Goal: Book appointment/travel/reservation

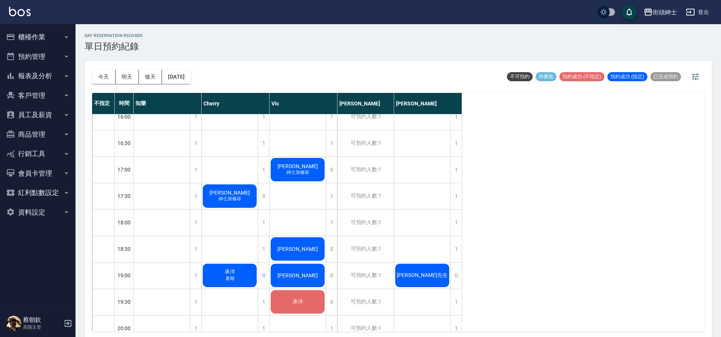
scroll to position [382, 0]
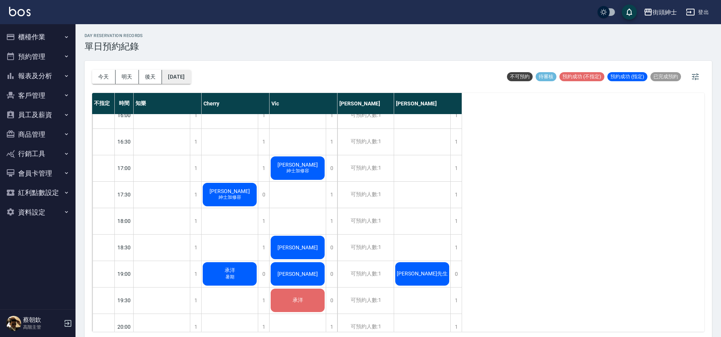
click at [191, 79] on button "[DATE]" at bounding box center [176, 77] width 29 height 14
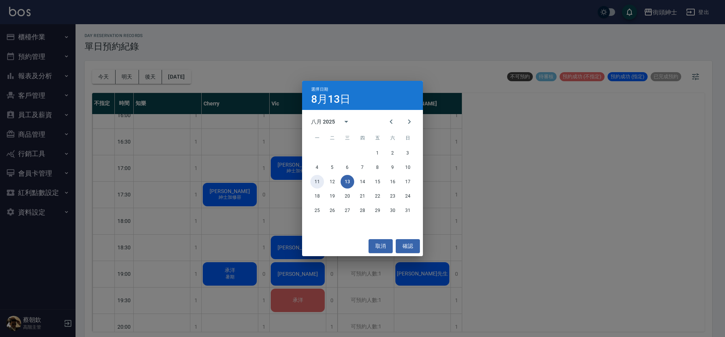
click at [322, 183] on button "11" at bounding box center [317, 182] width 14 height 14
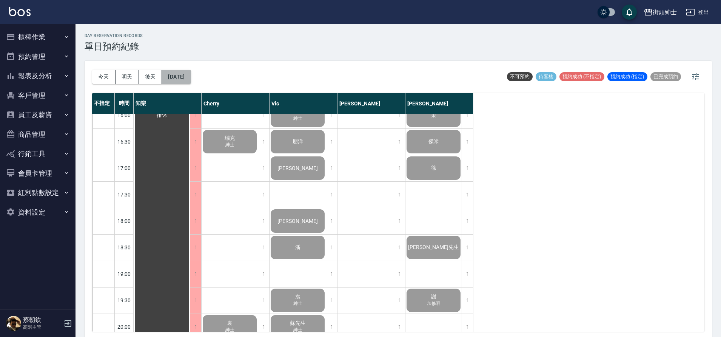
click at [187, 75] on button "[DATE]" at bounding box center [176, 77] width 29 height 14
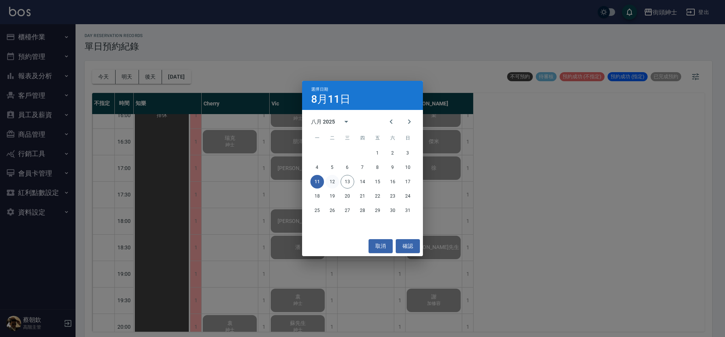
click at [335, 183] on button "12" at bounding box center [332, 182] width 14 height 14
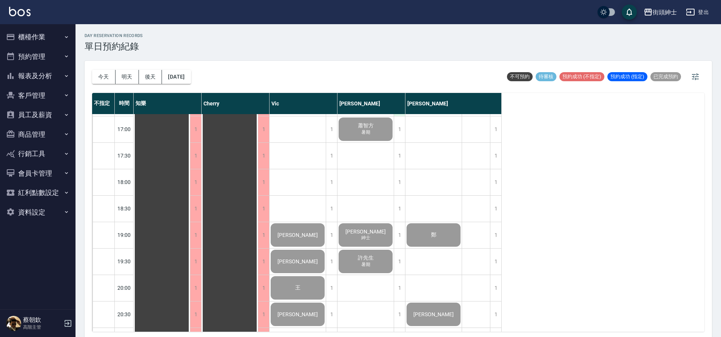
scroll to position [423, 0]
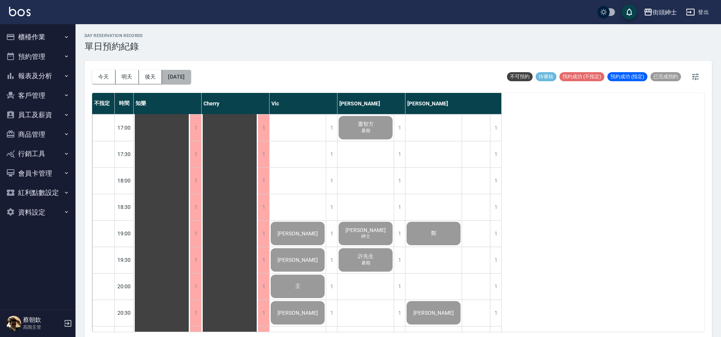
click at [191, 83] on button "[DATE]" at bounding box center [176, 77] width 29 height 14
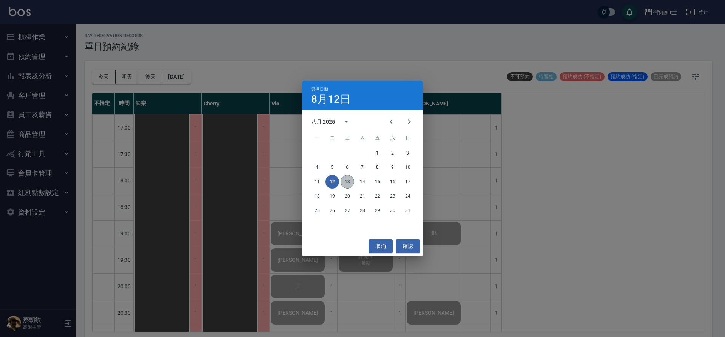
click at [347, 181] on button "13" at bounding box center [348, 182] width 14 height 14
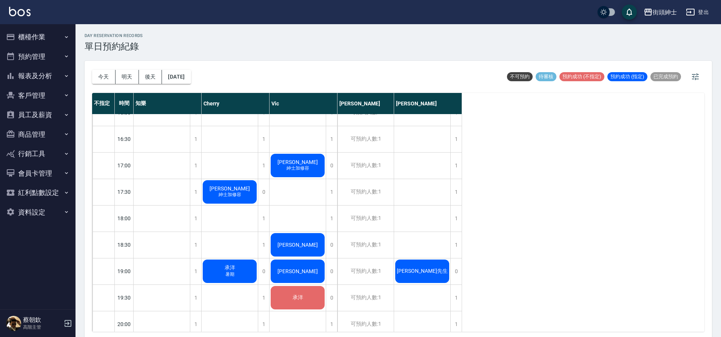
scroll to position [386, 0]
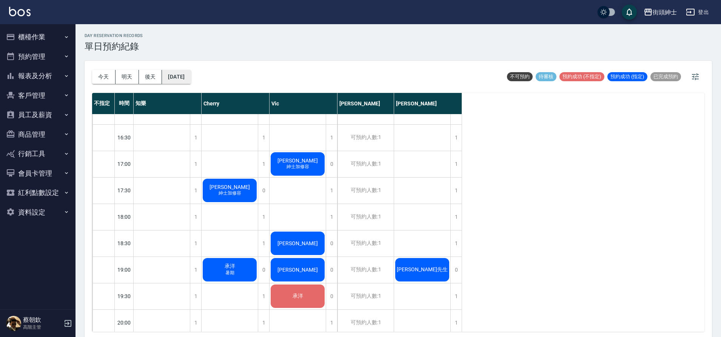
click at [180, 72] on button "[DATE]" at bounding box center [176, 77] width 29 height 14
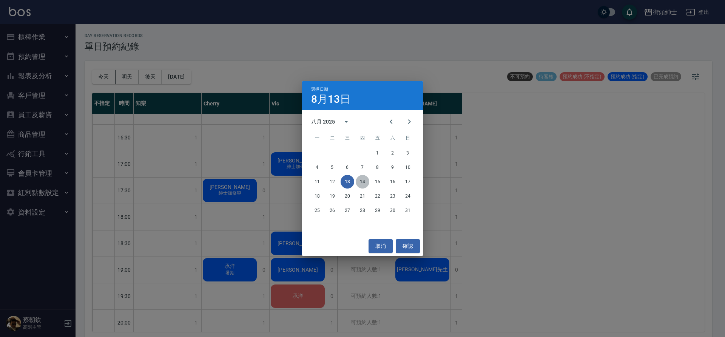
click at [363, 176] on button "14" at bounding box center [363, 182] width 14 height 14
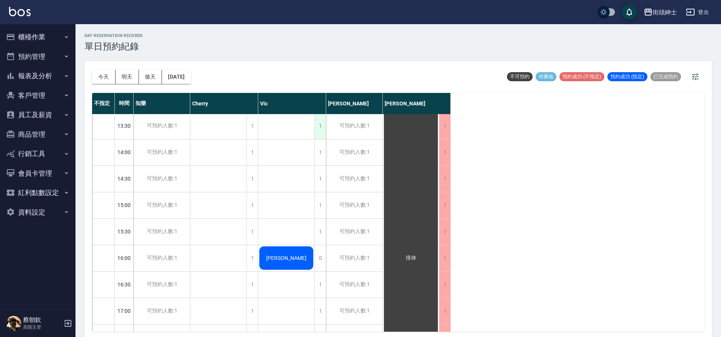
scroll to position [228, 0]
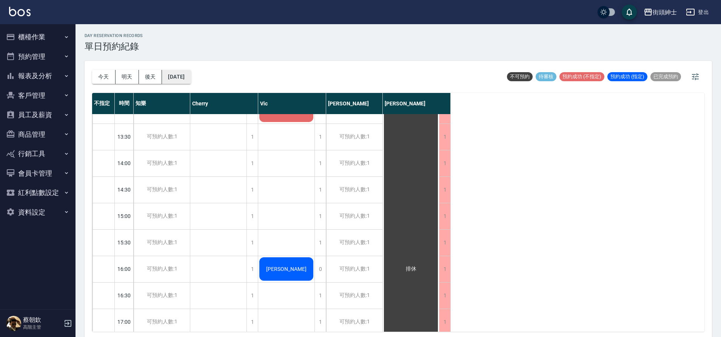
click at [191, 78] on button "[DATE]" at bounding box center [176, 77] width 29 height 14
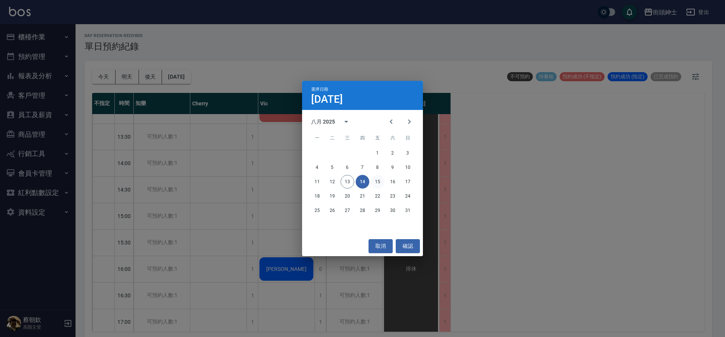
click at [379, 180] on button "15" at bounding box center [378, 182] width 14 height 14
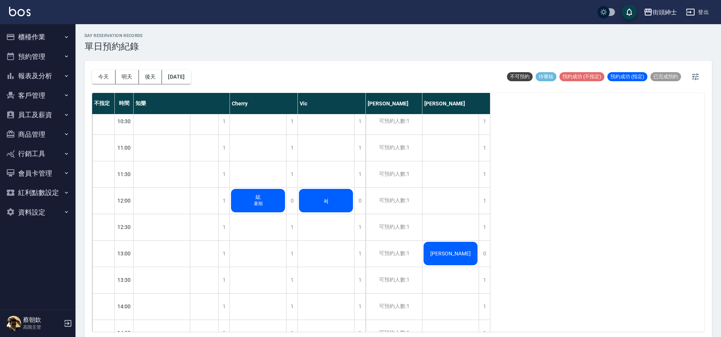
scroll to position [78, 0]
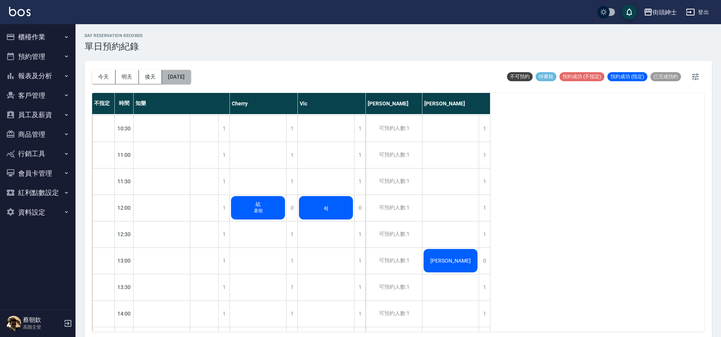
click at [191, 72] on button "[DATE]" at bounding box center [176, 77] width 29 height 14
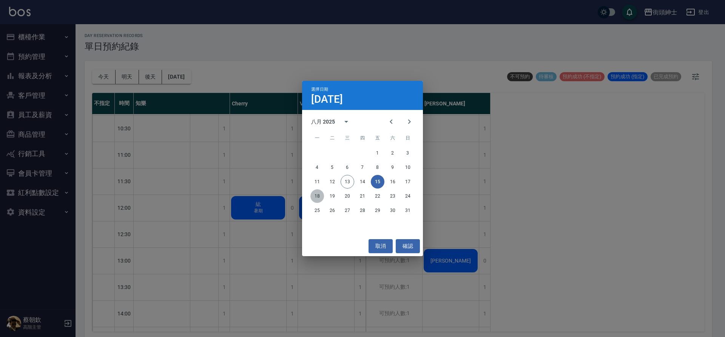
click at [315, 196] on button "18" at bounding box center [317, 196] width 14 height 14
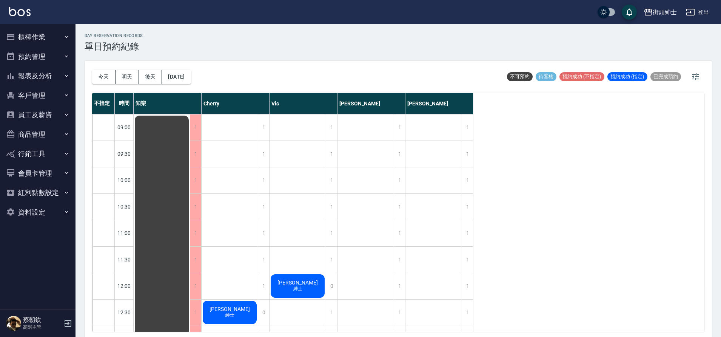
scroll to position [244, 0]
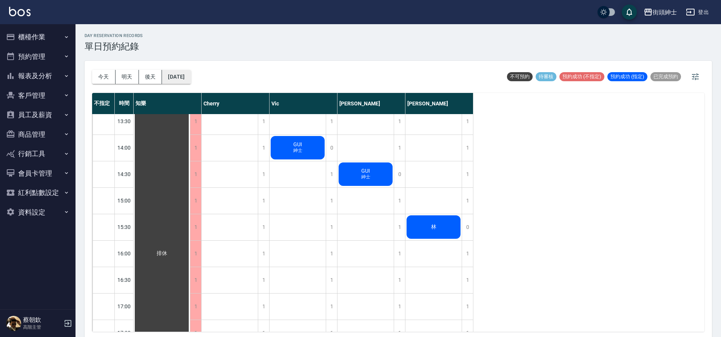
click at [184, 79] on button "[DATE]" at bounding box center [176, 77] width 29 height 14
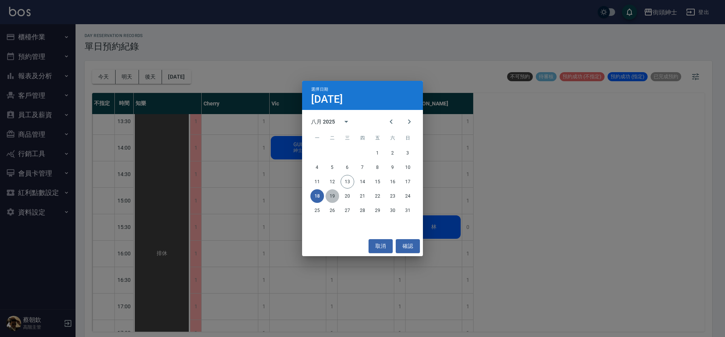
click at [331, 197] on button "19" at bounding box center [332, 196] width 14 height 14
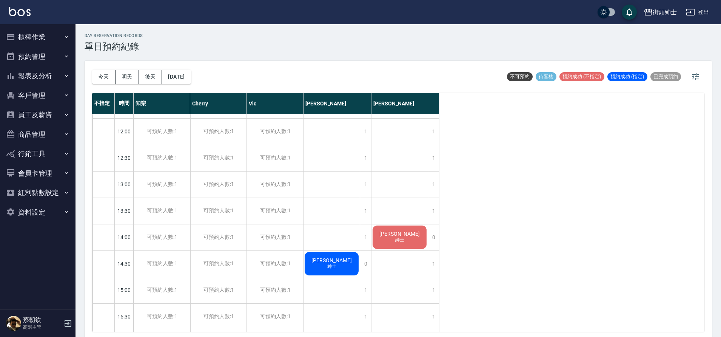
scroll to position [65, 0]
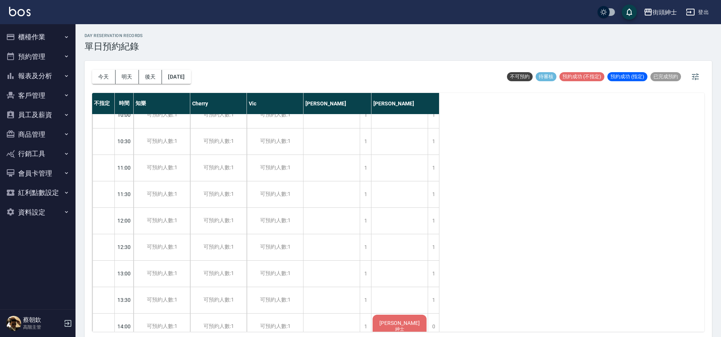
click at [173, 85] on div "[DATE] [DATE] [DATE] [DATE]" at bounding box center [141, 77] width 99 height 32
click at [182, 76] on button "[DATE]" at bounding box center [176, 77] width 29 height 14
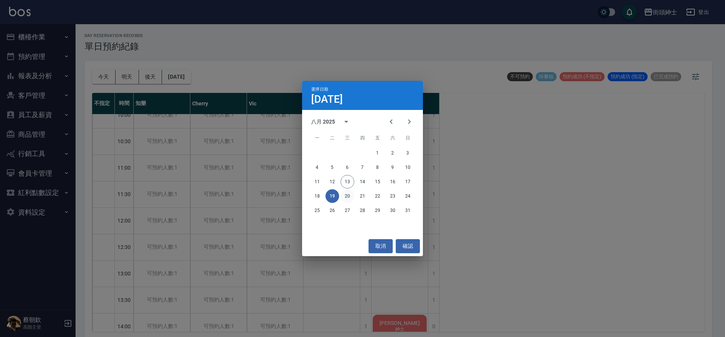
click at [348, 197] on button "20" at bounding box center [348, 196] width 14 height 14
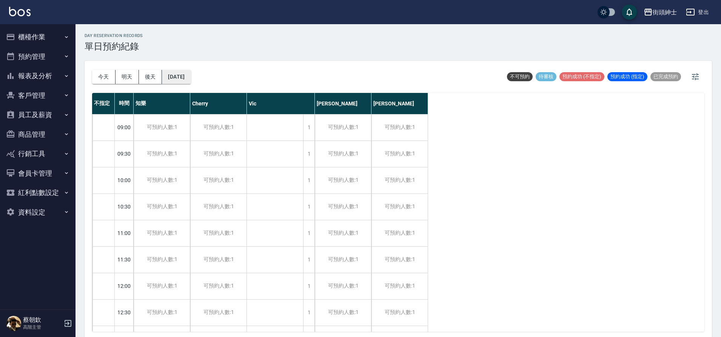
click at [187, 80] on button "[DATE]" at bounding box center [176, 77] width 29 height 14
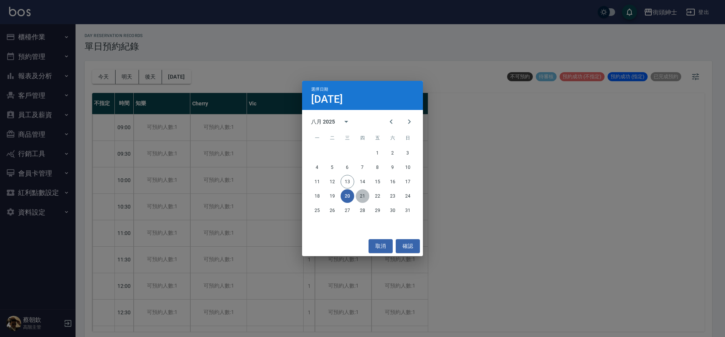
click at [362, 190] on button "21" at bounding box center [363, 196] width 14 height 14
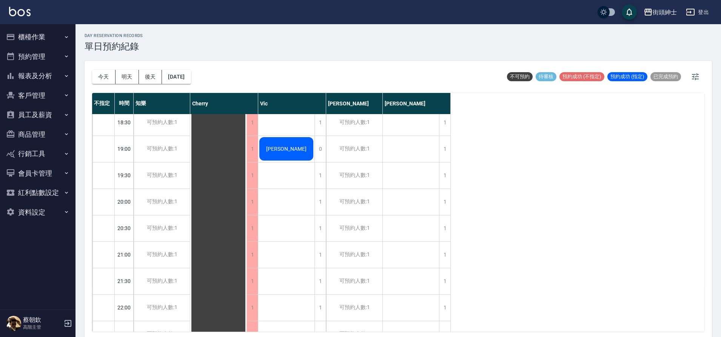
scroll to position [555, 0]
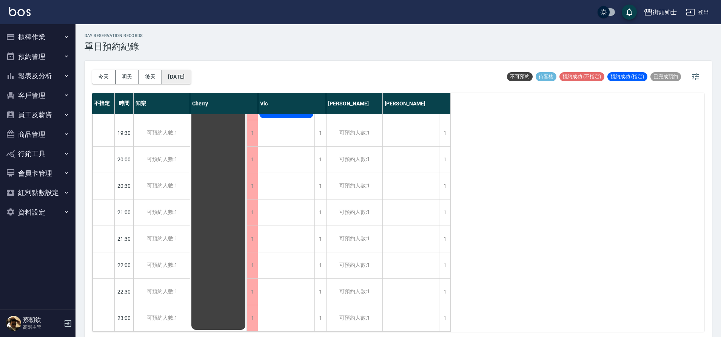
click at [191, 78] on button "[DATE]" at bounding box center [176, 77] width 29 height 14
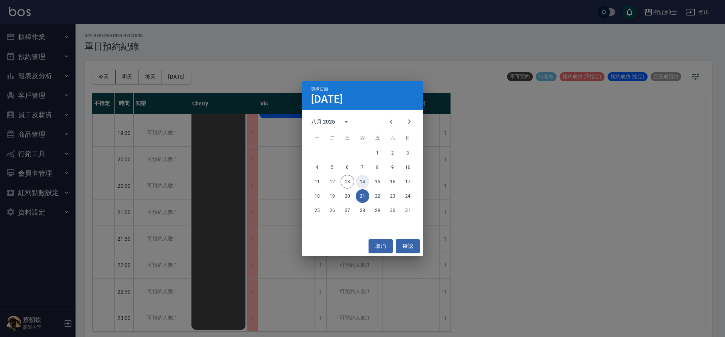
drag, startPoint x: 364, startPoint y: 188, endPoint x: 370, endPoint y: 190, distance: 6.3
click at [364, 188] on div "11 12 13 14 15 16 17" at bounding box center [362, 182] width 121 height 14
click at [377, 193] on button "22" at bounding box center [378, 196] width 14 height 14
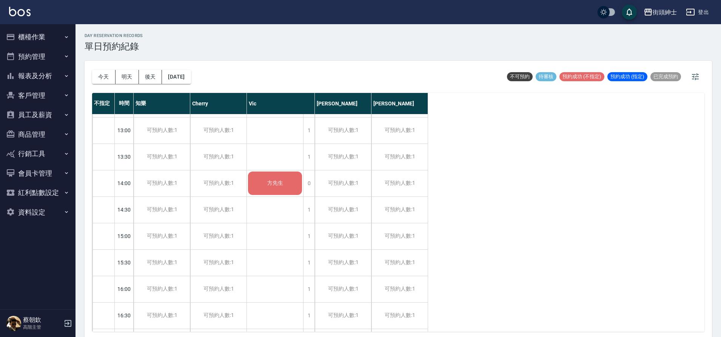
scroll to position [178, 0]
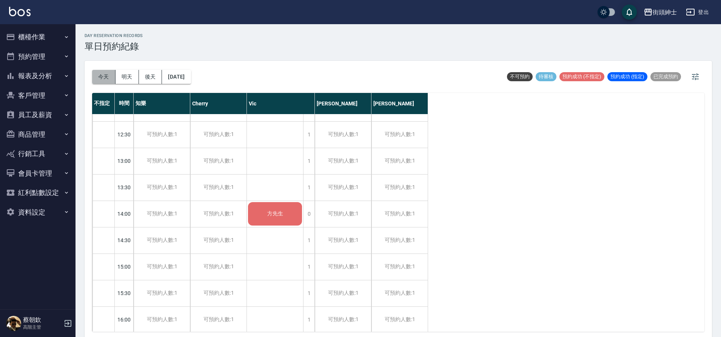
click at [109, 80] on button "今天" at bounding box center [103, 77] width 23 height 14
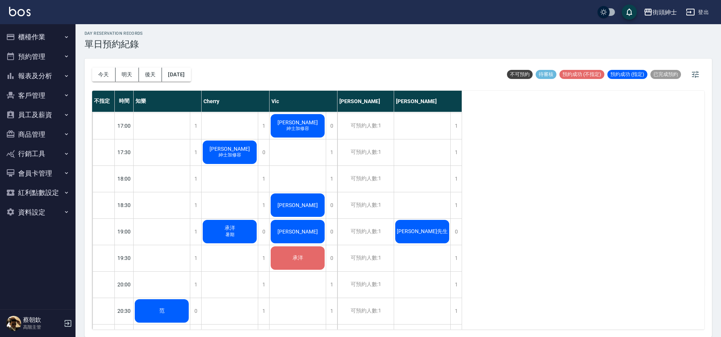
scroll to position [420, 0]
